Goal: Information Seeking & Learning: Learn about a topic

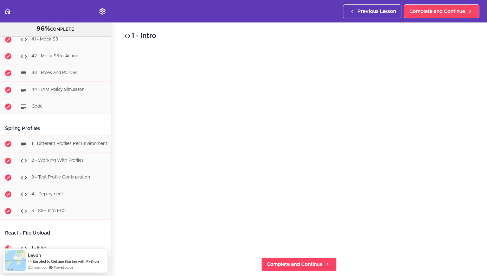
scroll to position [15397, 0]
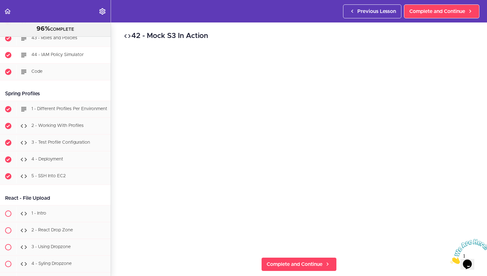
scroll to position [15431, 0]
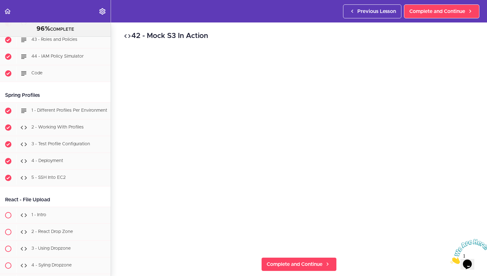
click at [55, 15] on link "41 - Mock S3" at bounding box center [55, 6] width 111 height 16
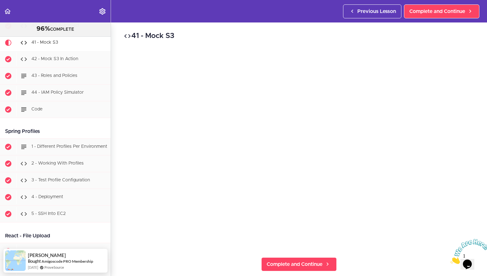
scroll to position [15389, 0]
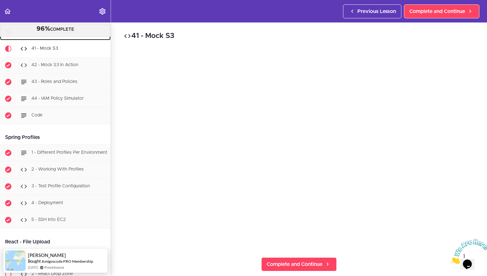
click at [64, 34] on span "40 - FakeS3 GetObject" at bounding box center [55, 32] width 48 height 4
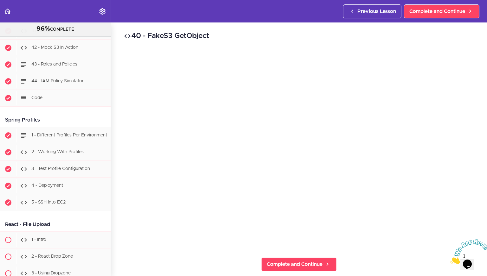
scroll to position [15412, 0]
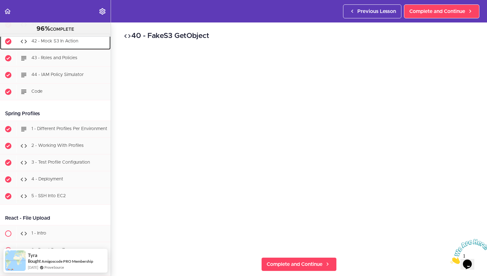
click at [72, 44] on span "42 - Mock S3 In Action" at bounding box center [54, 41] width 47 height 4
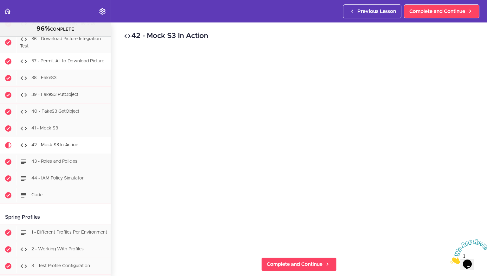
scroll to position [15306, 0]
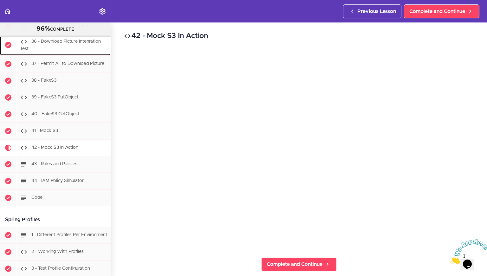
click at [72, 56] on div "36 - Download Picture Integration Test" at bounding box center [63, 45] width 94 height 21
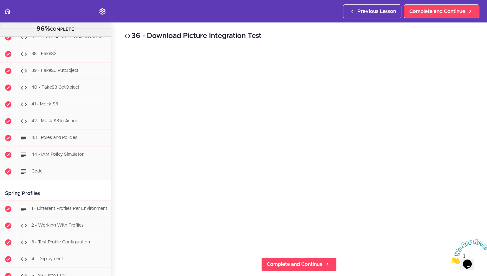
scroll to position [15337, 0]
